Goal: Task Accomplishment & Management: Manage account settings

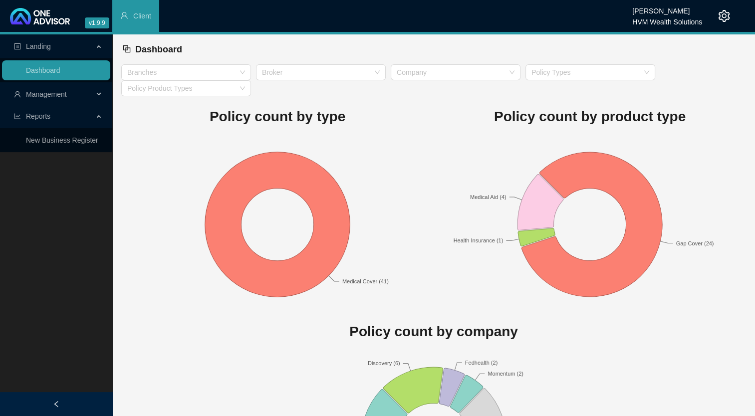
click at [45, 100] on span "Management" at bounding box center [53, 94] width 79 height 20
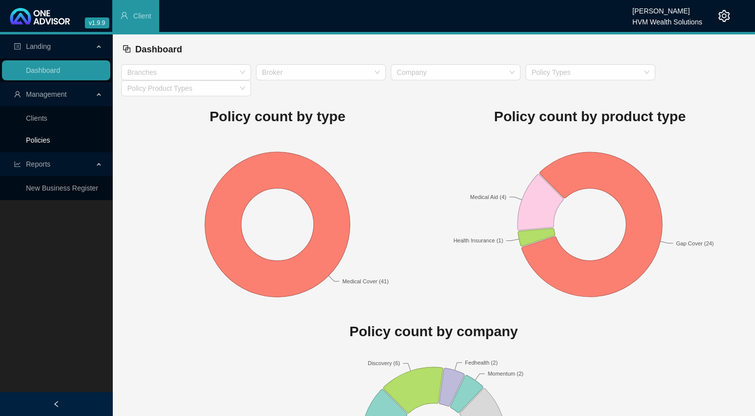
click at [50, 137] on link "Policies" at bounding box center [38, 140] width 24 height 8
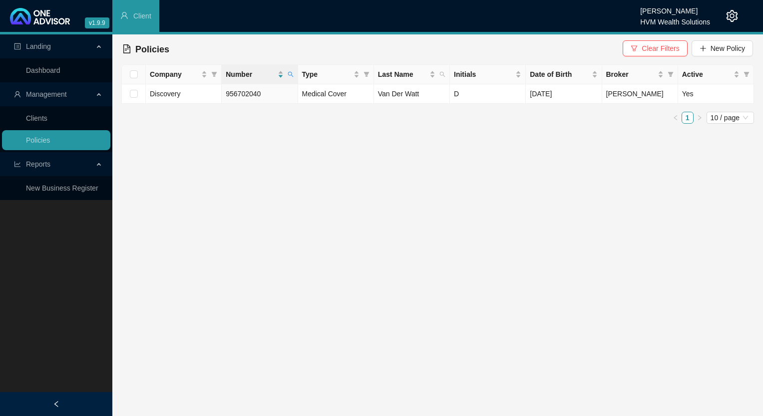
click at [733, 16] on icon "setting" at bounding box center [731, 16] width 11 height 12
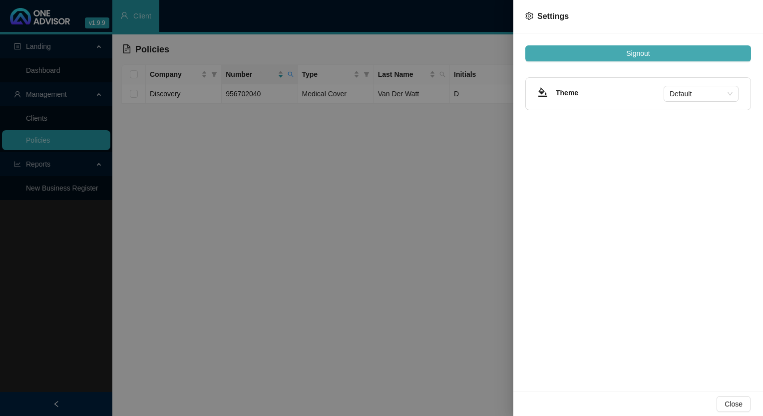
click at [623, 59] on button "Signout" at bounding box center [638, 53] width 226 height 16
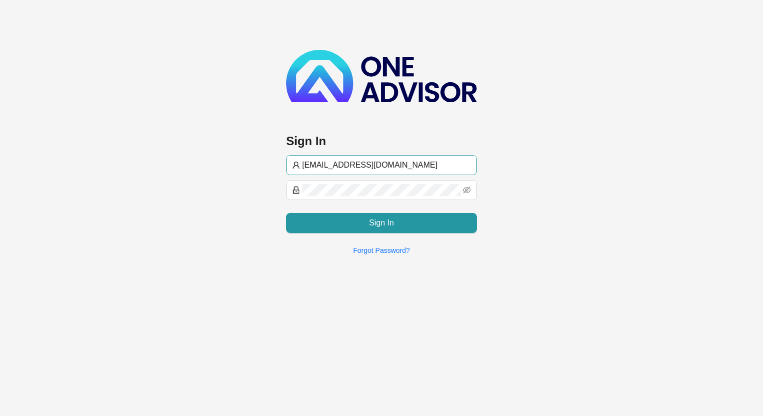
click at [357, 168] on input "[EMAIL_ADDRESS][DOMAIN_NAME]" at bounding box center [386, 165] width 169 height 12
type input "[PERSON_NAME]@hvmws"
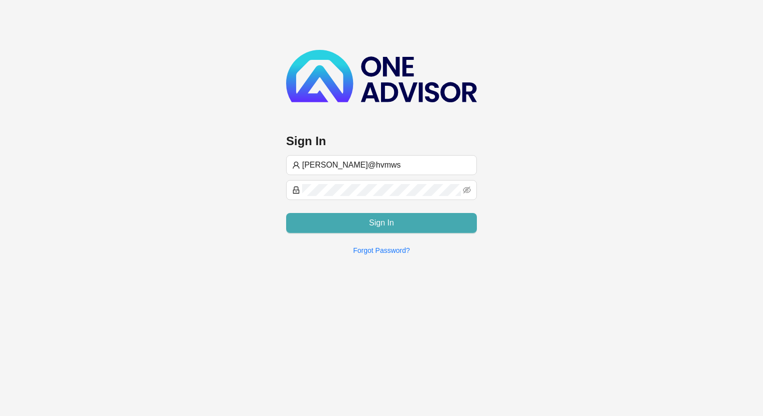
click at [366, 229] on button "Sign In" at bounding box center [381, 223] width 191 height 20
